Goal: Information Seeking & Learning: Learn about a topic

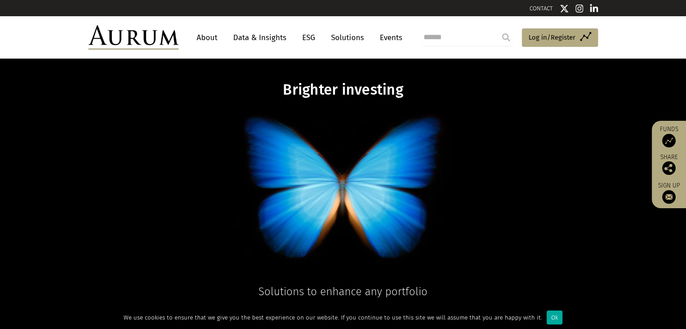
click at [531, 129] on div "Brighter investing Solutions to enhance any portfolio Solutions" at bounding box center [343, 205] width 528 height 249
click at [205, 34] on link "About" at bounding box center [207, 37] width 30 height 17
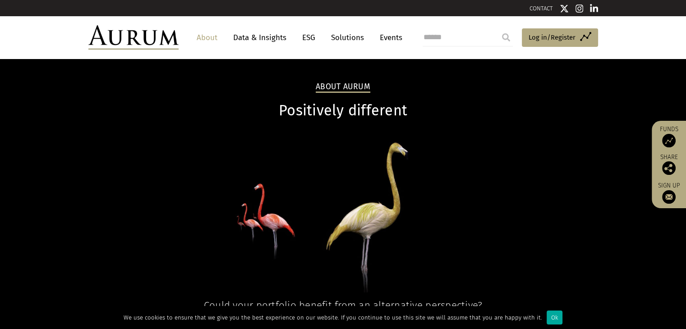
click at [268, 34] on link "Data & Insights" at bounding box center [260, 37] width 62 height 17
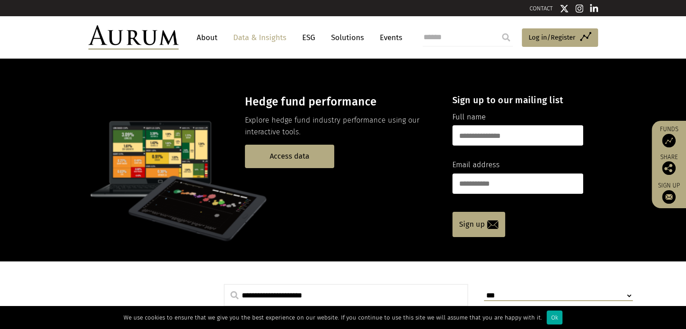
scroll to position [5565, 0]
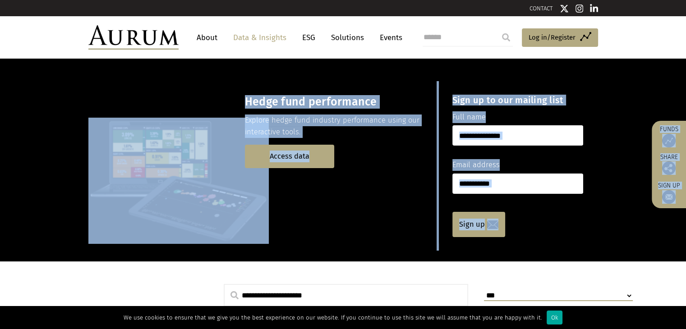
drag, startPoint x: 686, startPoint y: 51, endPoint x: 674, endPoint y: 74, distance: 26.4
type textarea "**********"
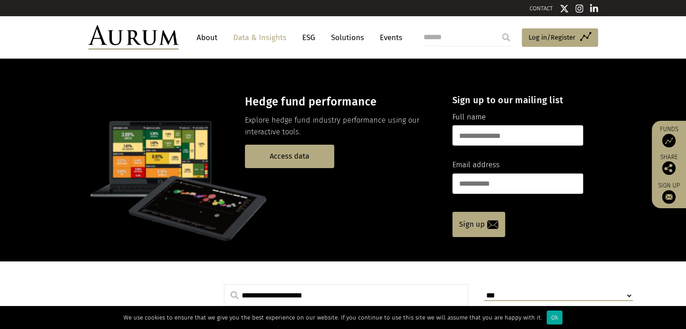
click at [661, 89] on div "Hedge fund performance Explore hedge fund industry performance using our intera…" at bounding box center [343, 160] width 686 height 203
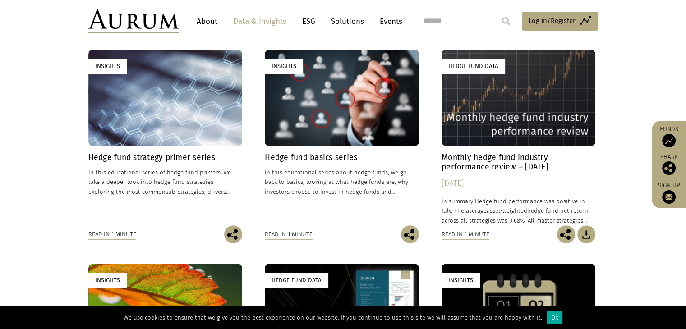
scroll to position [281, 0]
